Goal: Information Seeking & Learning: Understand process/instructions

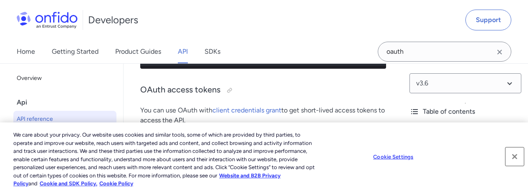
click at [514, 157] on button "Close" at bounding box center [515, 157] width 18 height 18
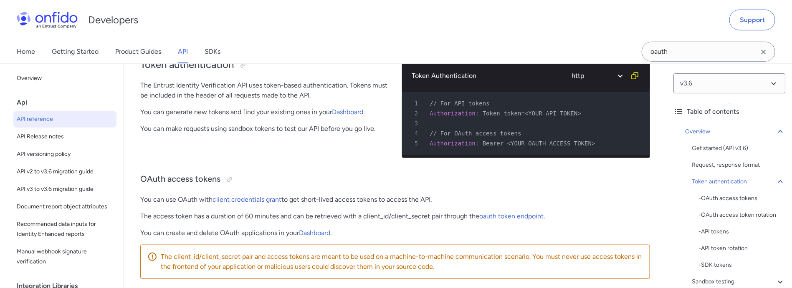
scroll to position [376, 0]
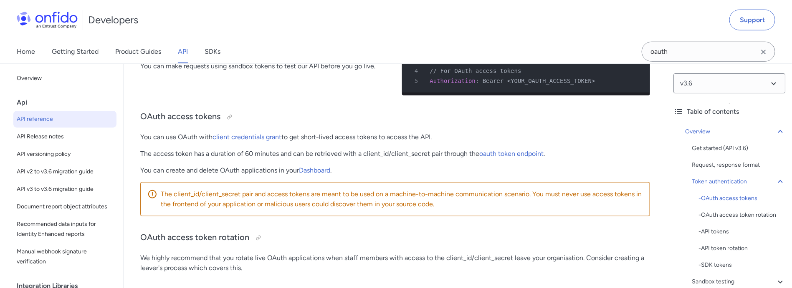
click at [183, 51] on link "API" at bounding box center [183, 51] width 10 height 23
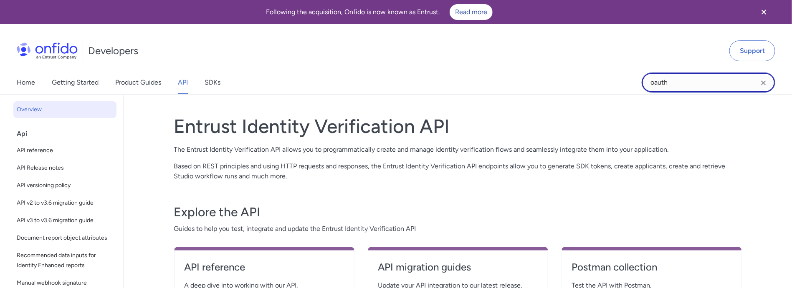
click at [528, 83] on input "oauth" at bounding box center [709, 83] width 134 height 20
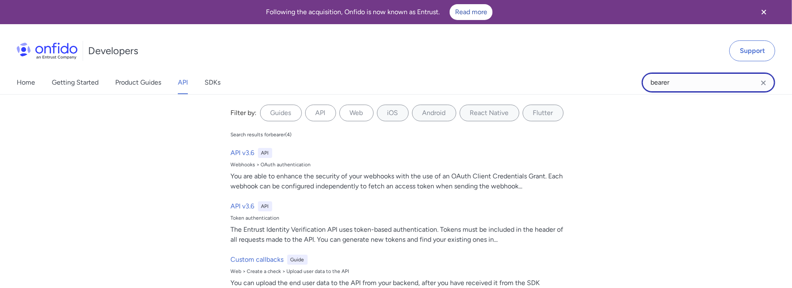
type input "bearer"
click at [528, 83] on input "bearer" at bounding box center [709, 83] width 134 height 20
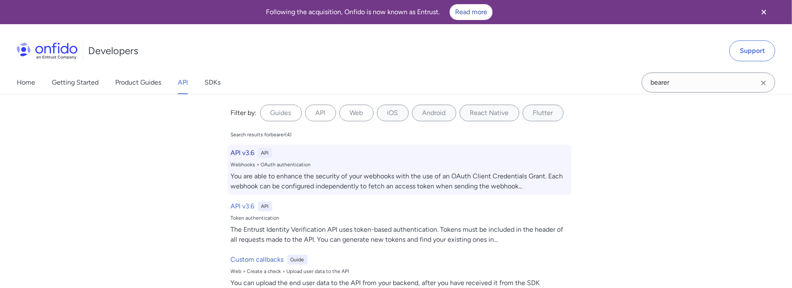
click at [237, 152] on h6 "API v3.6" at bounding box center [243, 153] width 24 height 10
select select "http"
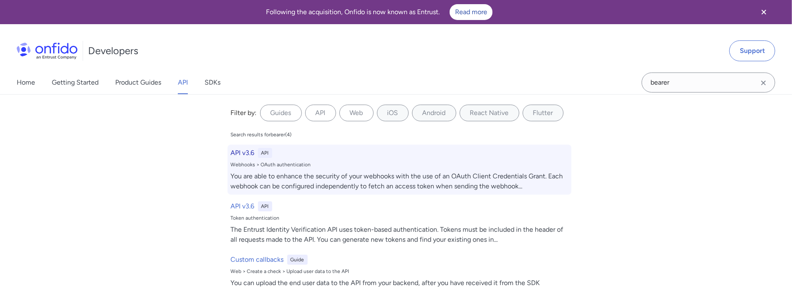
select select "http"
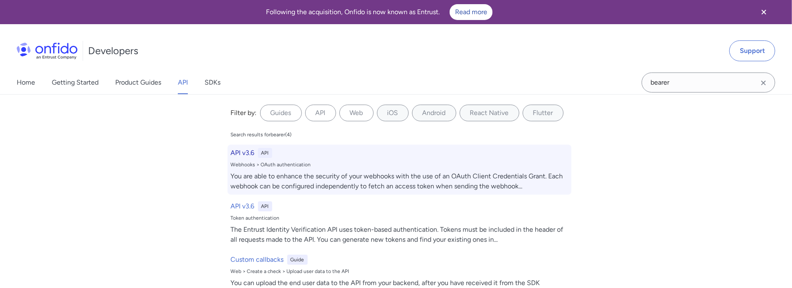
select select "http"
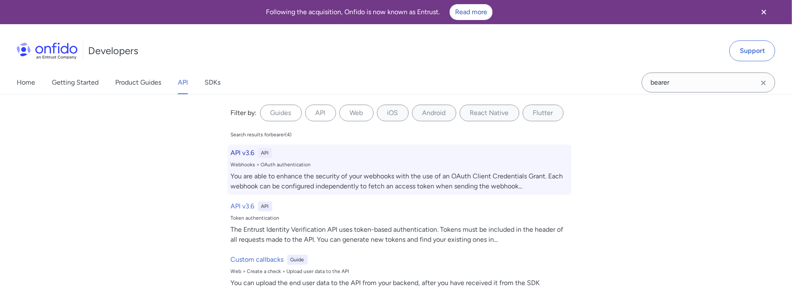
select select "http"
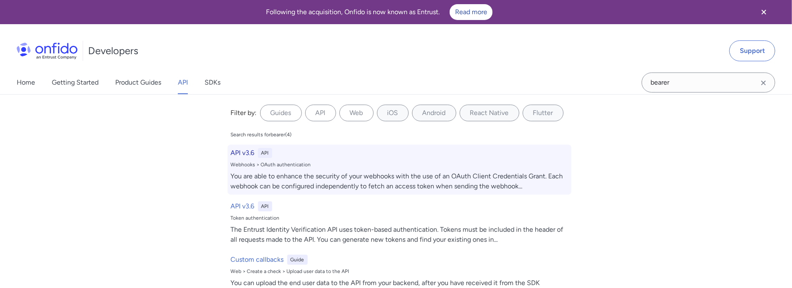
select select "http"
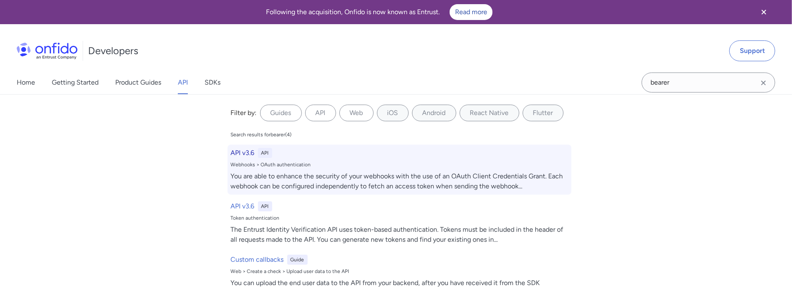
select select "http"
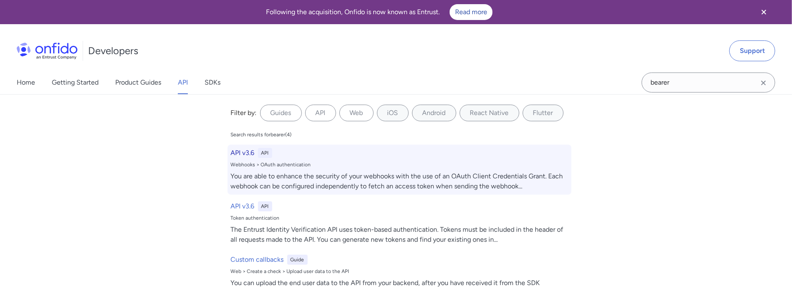
select select "http"
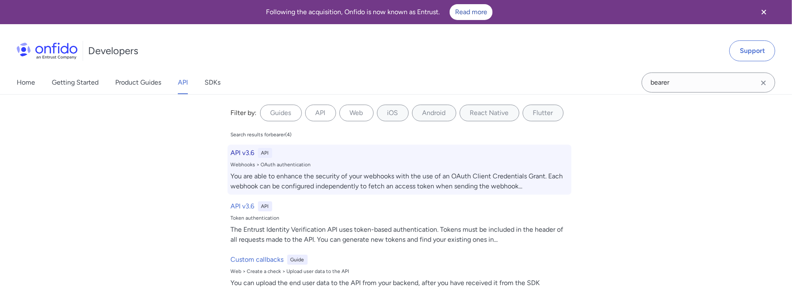
select select "http"
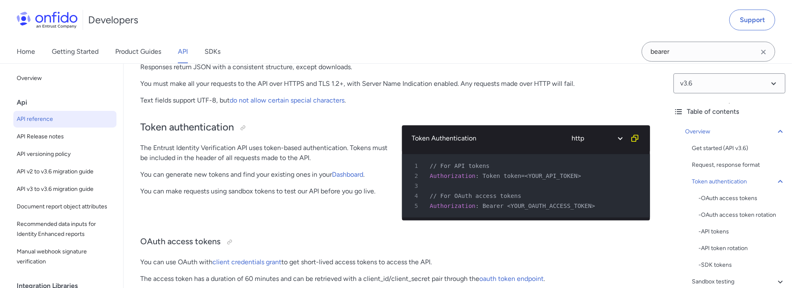
scroll to position [313, 0]
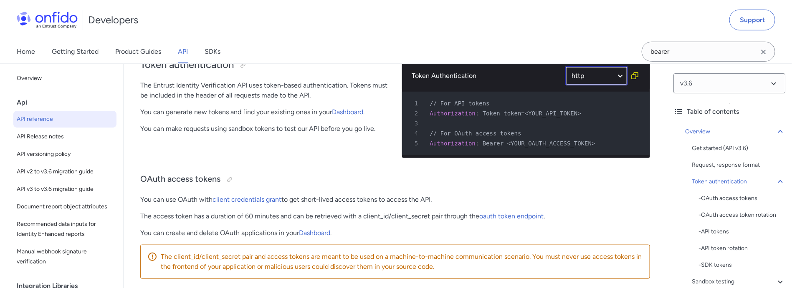
click at [528, 75] on select "ruby python php javascript java http bash" at bounding box center [596, 75] width 63 height 19
click at [527, 34] on div "Developers Support" at bounding box center [396, 20] width 792 height 40
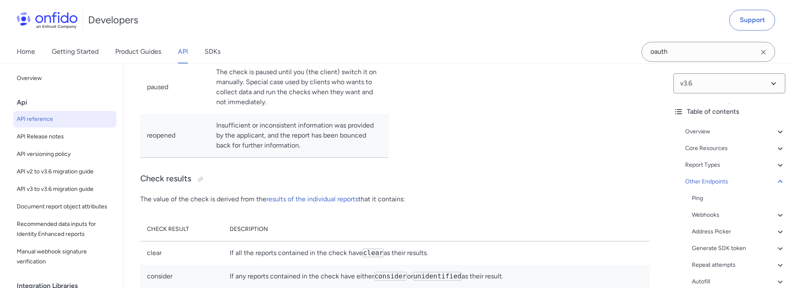
scroll to position [75249, 0]
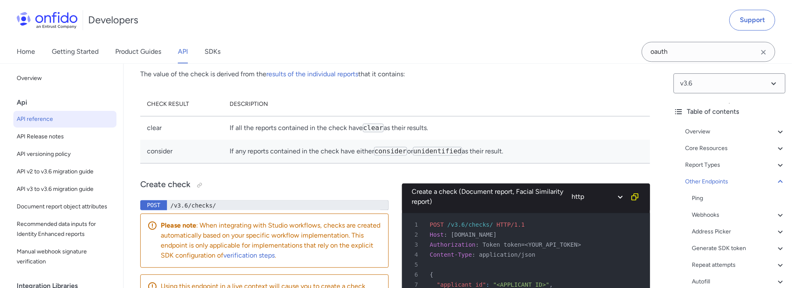
scroll to position [75374, 0]
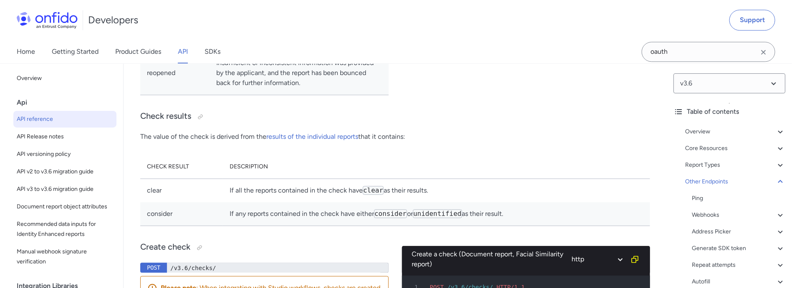
click at [682, 51] on input "oauth" at bounding box center [709, 52] width 134 height 20
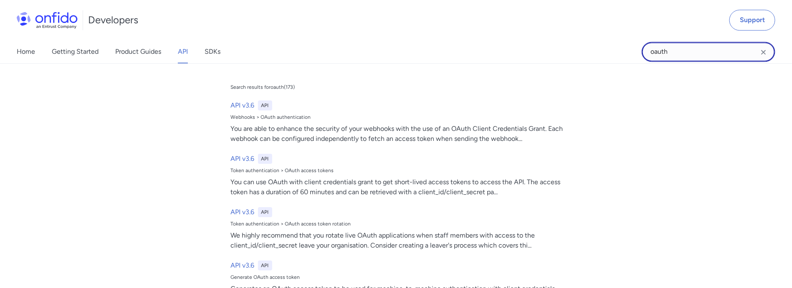
click at [682, 51] on input "oauth" at bounding box center [709, 52] width 134 height 20
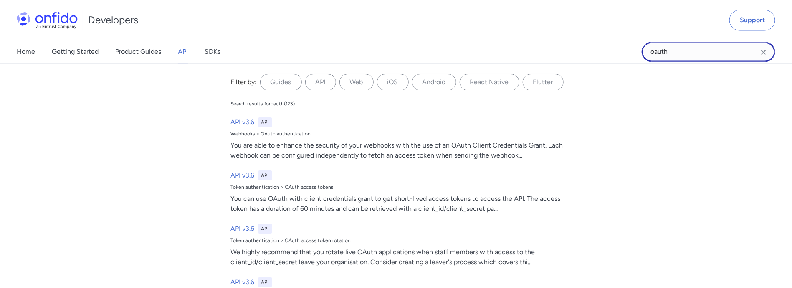
paste input "setAccessToken"
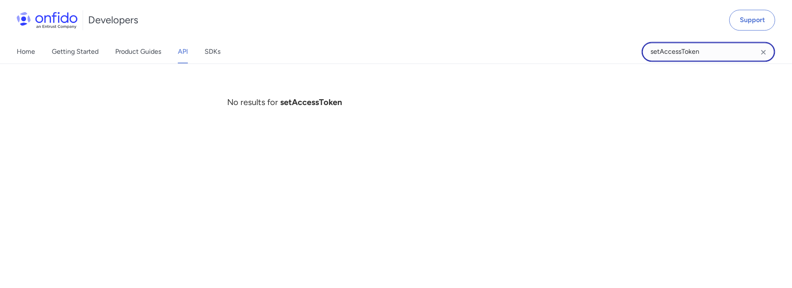
click at [660, 49] on input "setAccessToken" at bounding box center [709, 52] width 134 height 20
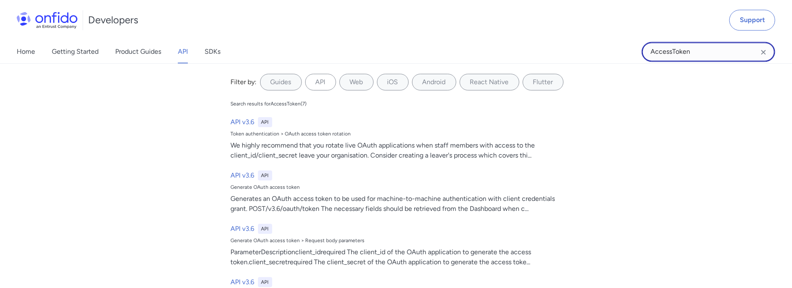
type input "AccessToken"
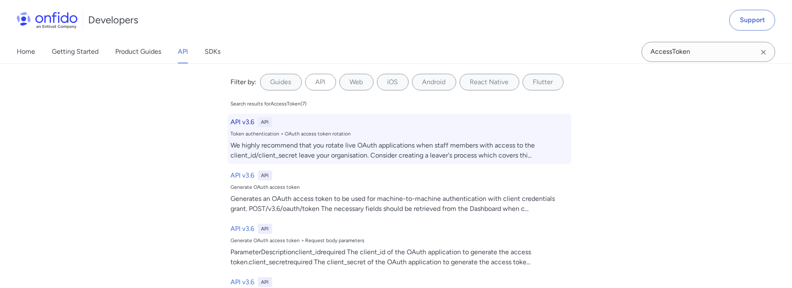
click at [239, 121] on h6 "API v3.6" at bounding box center [243, 122] width 24 height 10
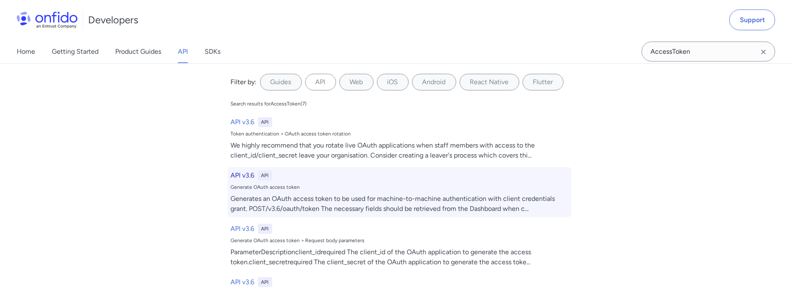
click at [240, 173] on h6 "API v3.6" at bounding box center [243, 176] width 24 height 10
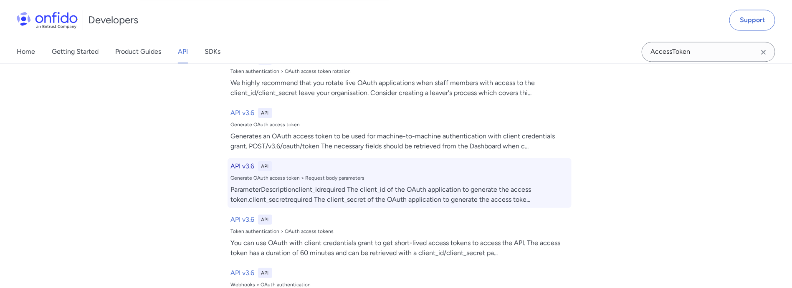
scroll to position [202, 0]
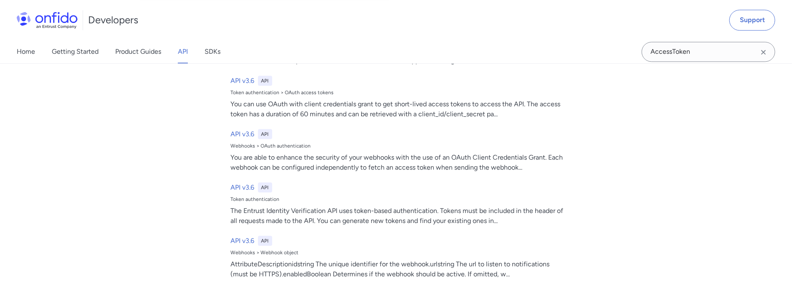
click at [144, 170] on div "Filter by: Guides API Web iOS Android React Native Flutter Filter by... Search …" at bounding box center [396, 175] width 792 height 225
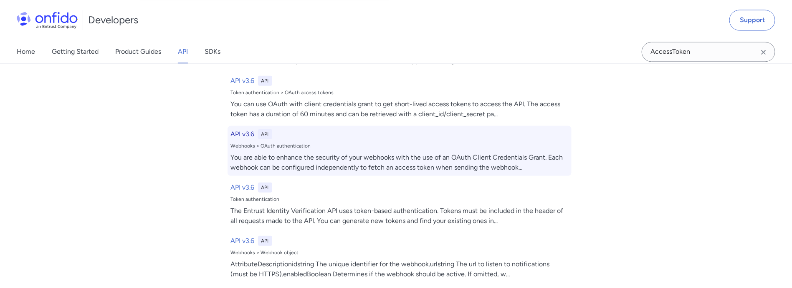
click at [236, 130] on h6 "API v3.6" at bounding box center [243, 134] width 24 height 10
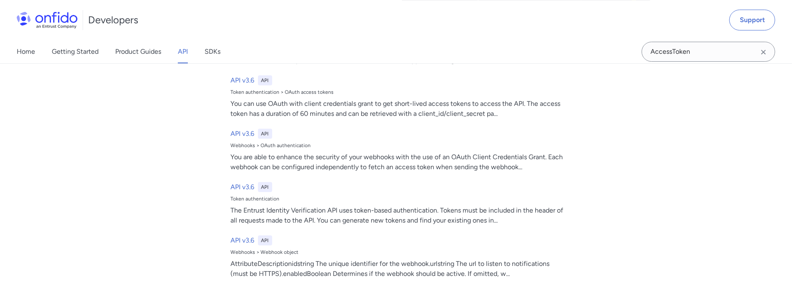
scroll to position [67799, 0]
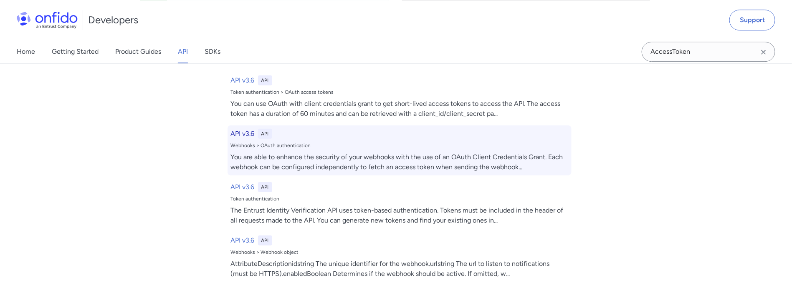
click at [242, 132] on h6 "API v3.6" at bounding box center [243, 134] width 24 height 10
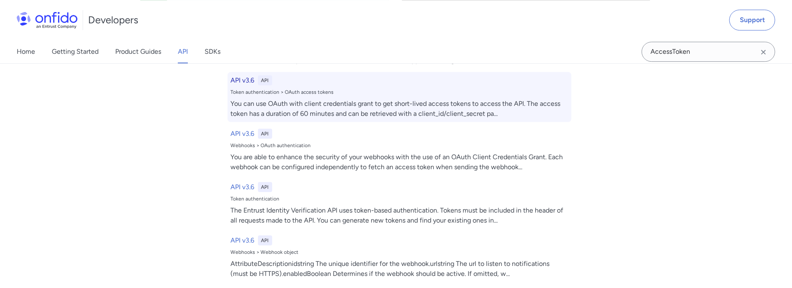
click at [235, 79] on h6 "API v3.6" at bounding box center [243, 81] width 24 height 10
click at [356, 107] on div "You can use OAuth with client credentials grant to get short-lived access token…" at bounding box center [399, 109] width 337 height 20
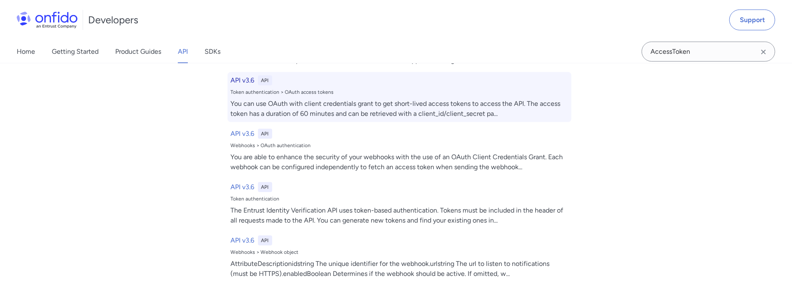
click at [356, 107] on div "You can use OAuth with client credentials grant to get short-lived access token…" at bounding box center [399, 109] width 337 height 20
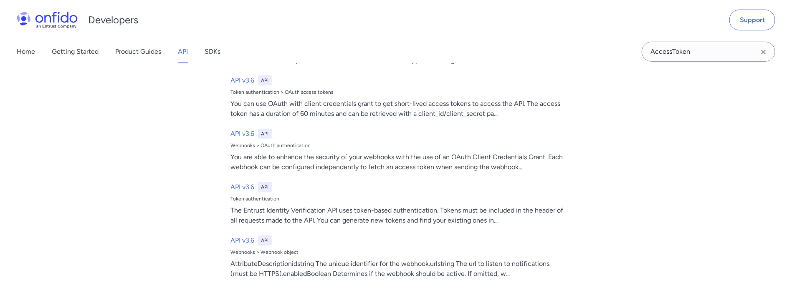
scroll to position [0, 0]
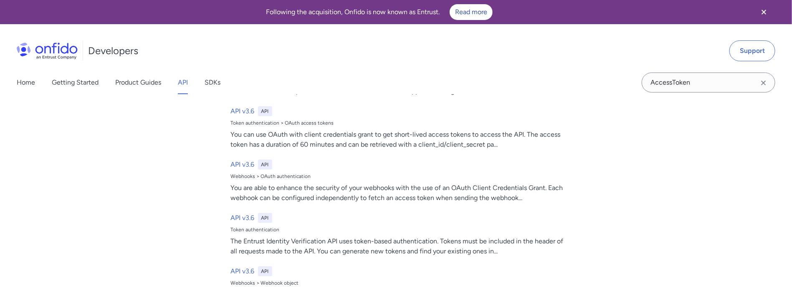
click at [183, 83] on link "API" at bounding box center [183, 82] width 10 height 23
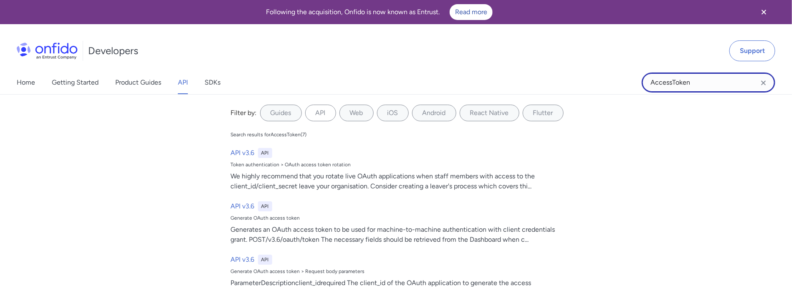
click at [699, 83] on input "AccessToken" at bounding box center [709, 83] width 134 height 20
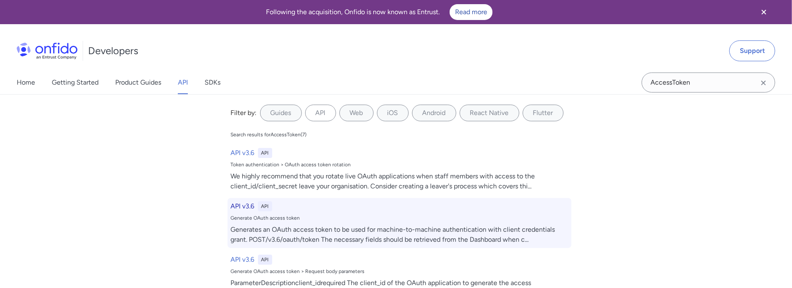
click at [243, 207] on h6 "API v3.6" at bounding box center [243, 207] width 24 height 10
select select "http"
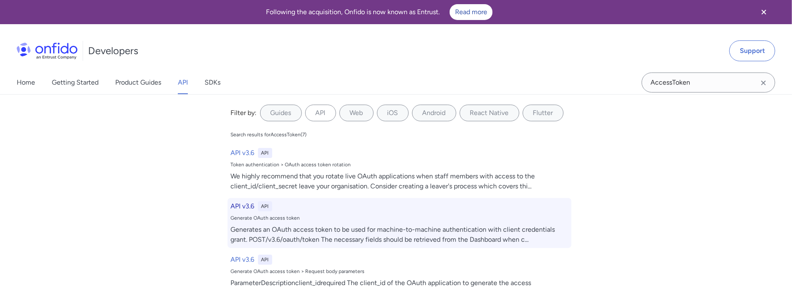
select select "http"
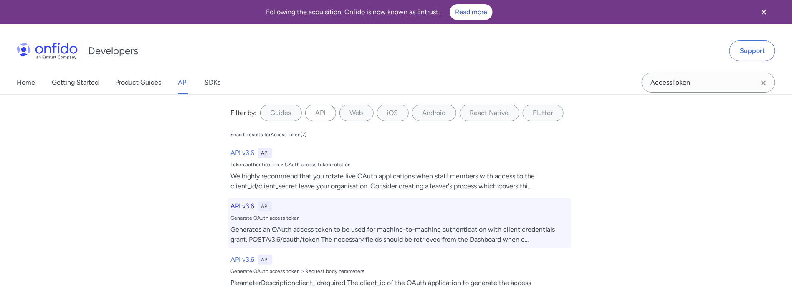
select select "http"
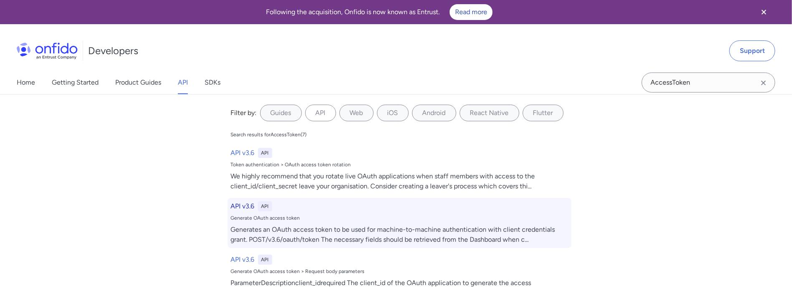
select select "http"
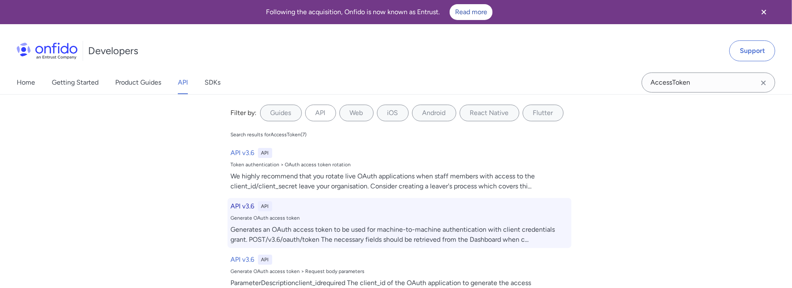
select select "http"
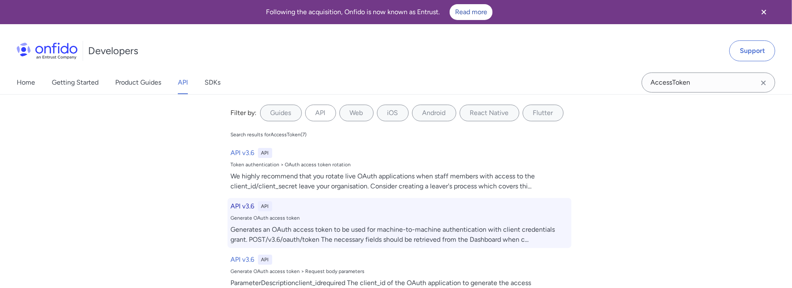
select select "http"
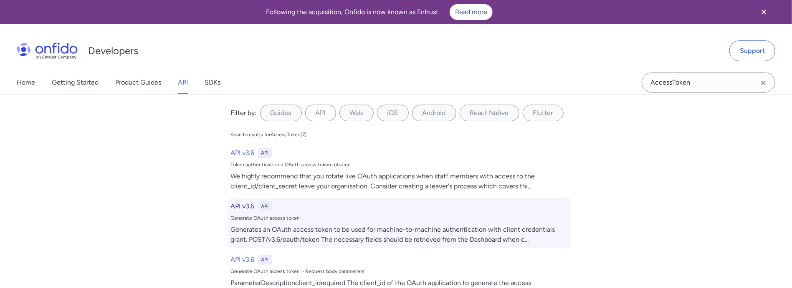
select select "http"
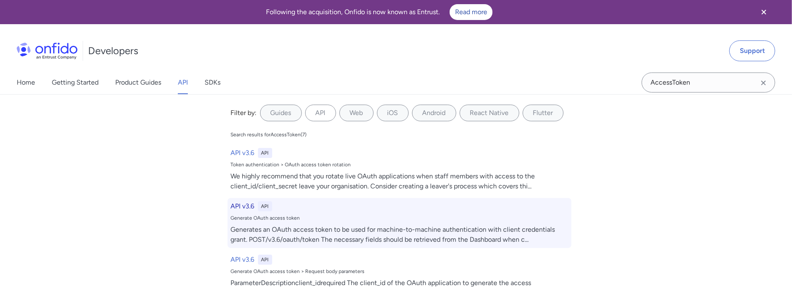
select select "http"
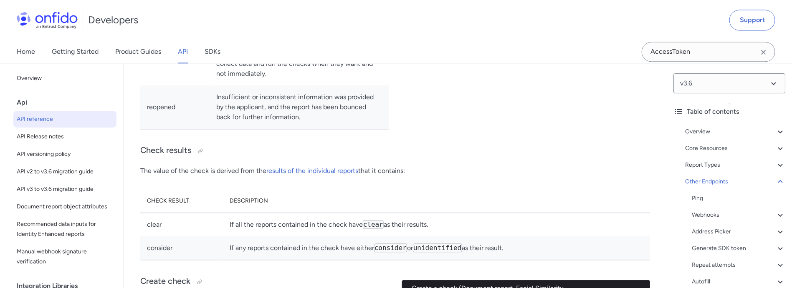
scroll to position [75278, 0]
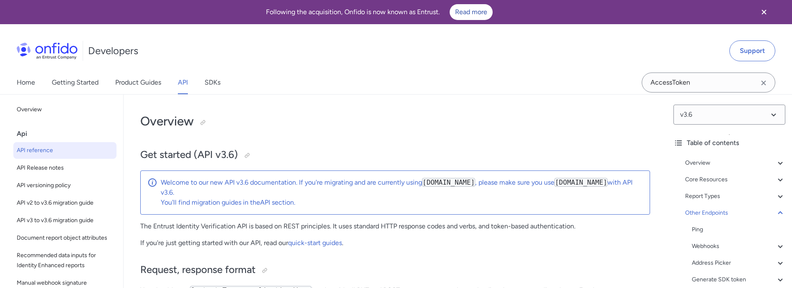
select select "http"
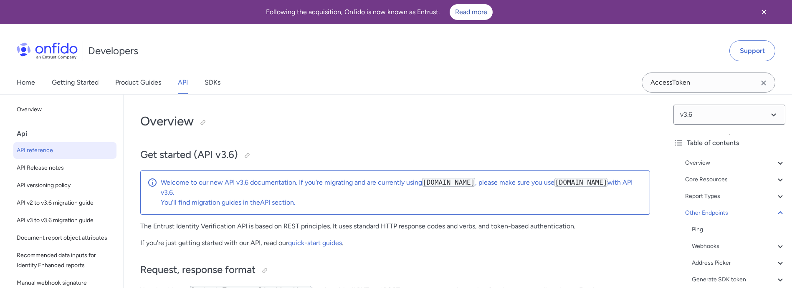
select select "http"
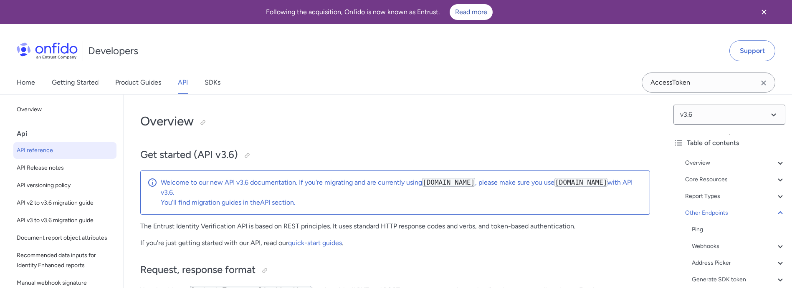
select select "http"
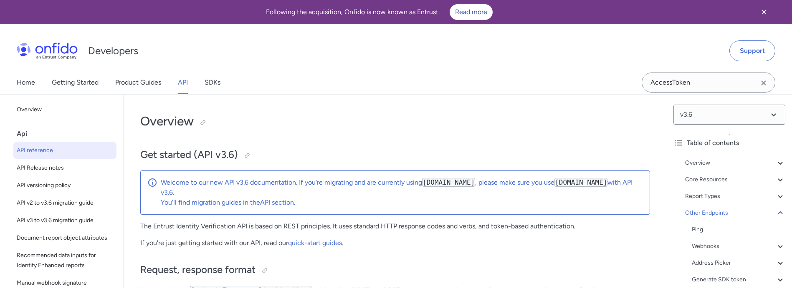
select select "http"
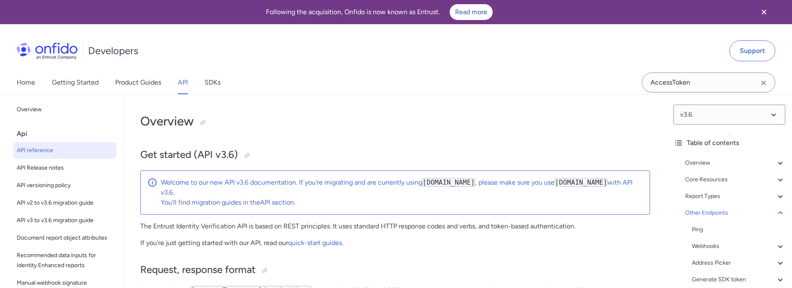
select select "http"
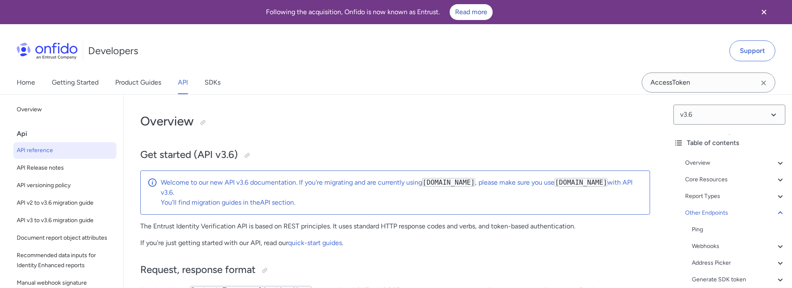
select select "http"
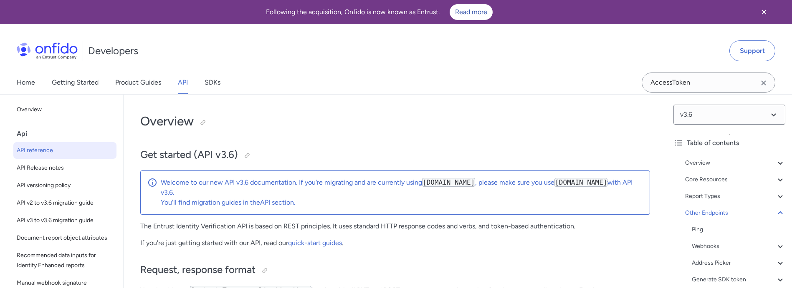
select select "http"
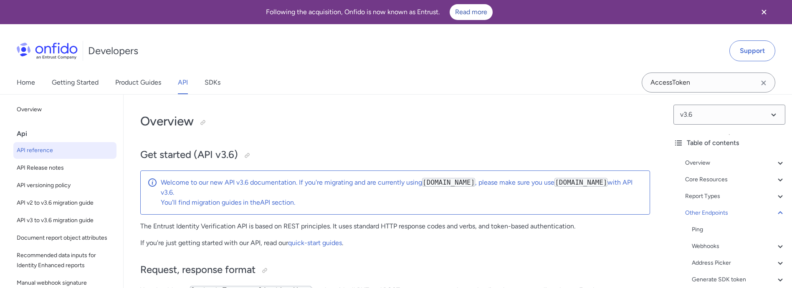
select select "http"
